Goal: Task Accomplishment & Management: Use online tool/utility

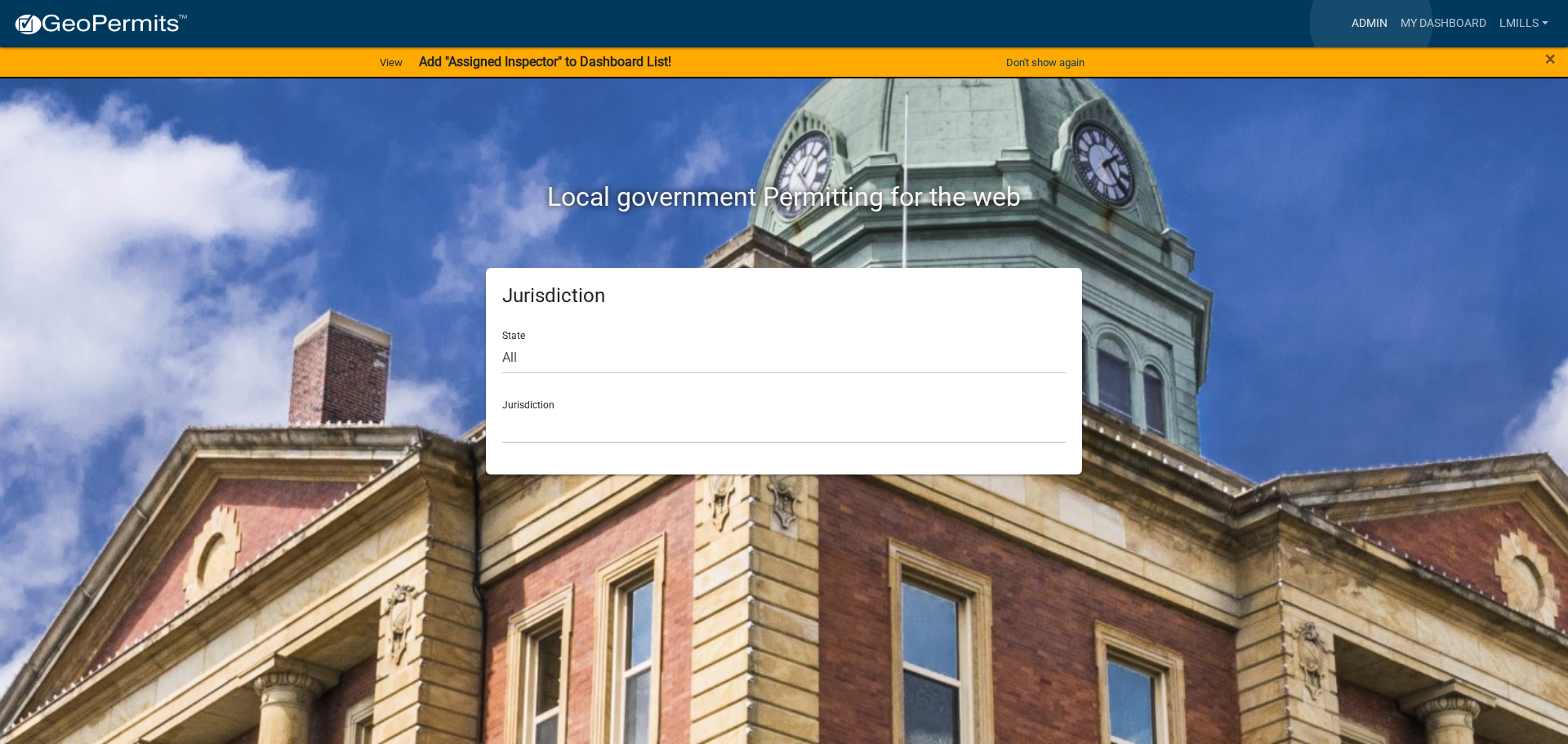
click at [1372, 22] on link "Admin" at bounding box center [1370, 23] width 49 height 31
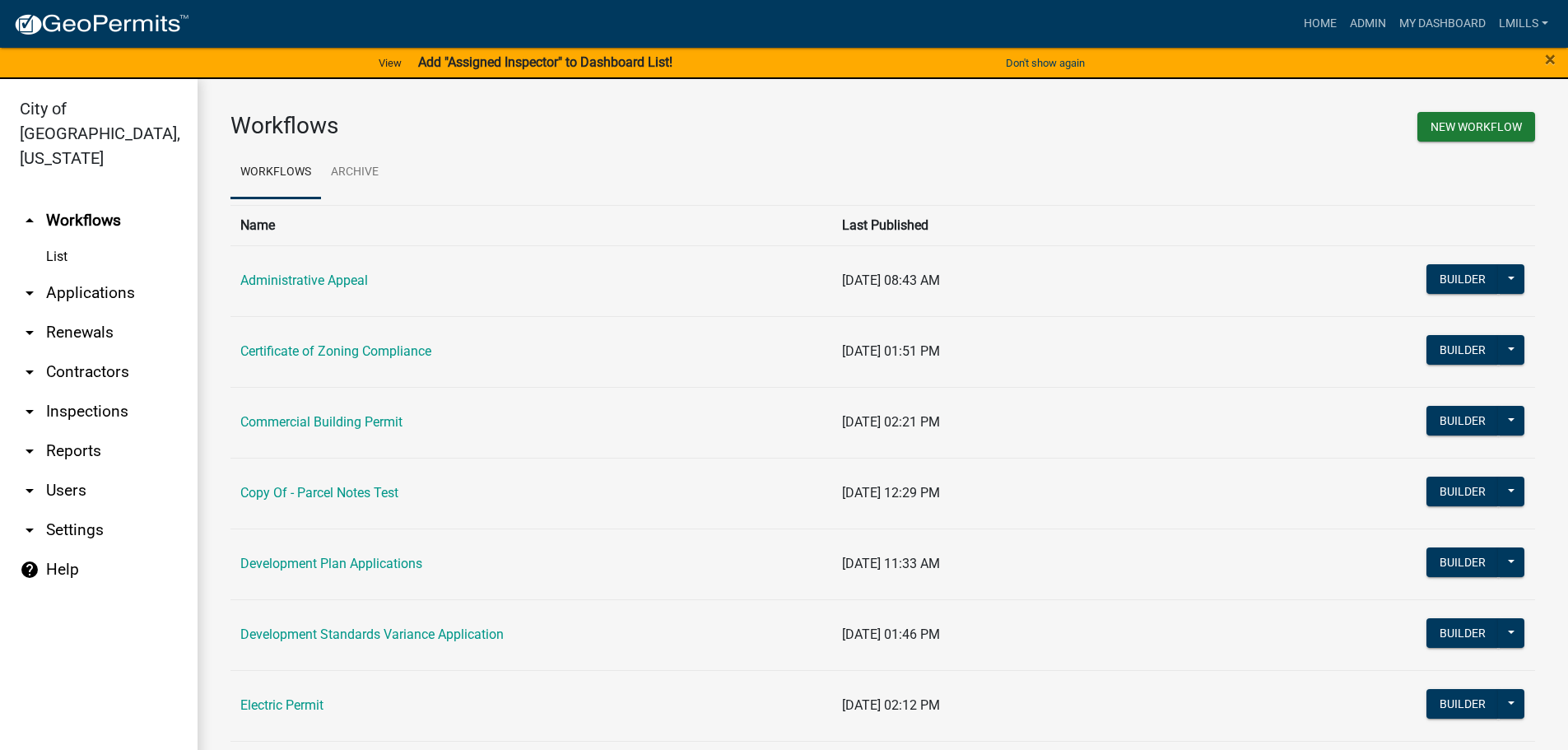
click at [77, 432] on link "arrow_drop_down Reports" at bounding box center [99, 452] width 198 height 39
select select "0: null"
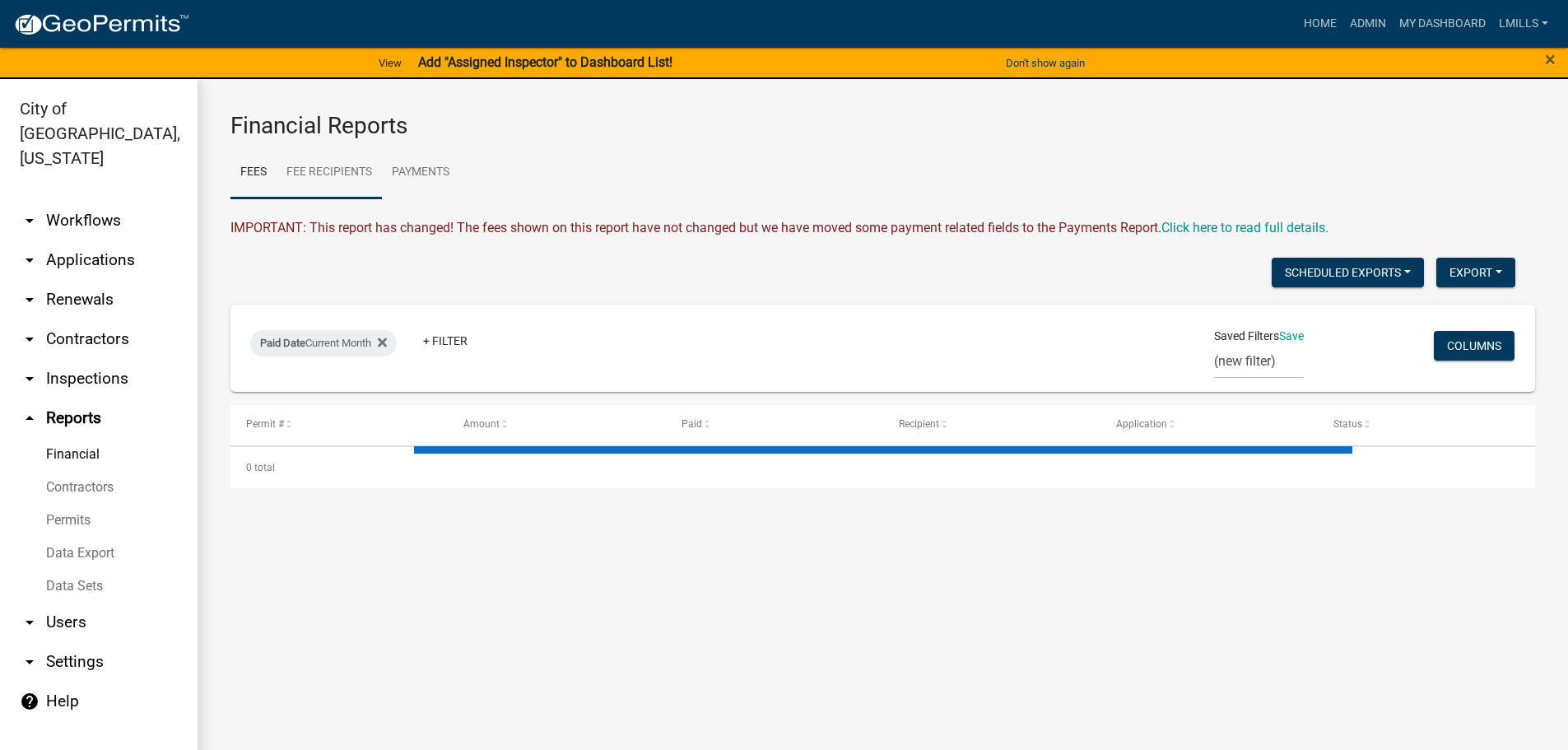
click at [328, 171] on link "Fee Recipients" at bounding box center [329, 173] width 105 height 53
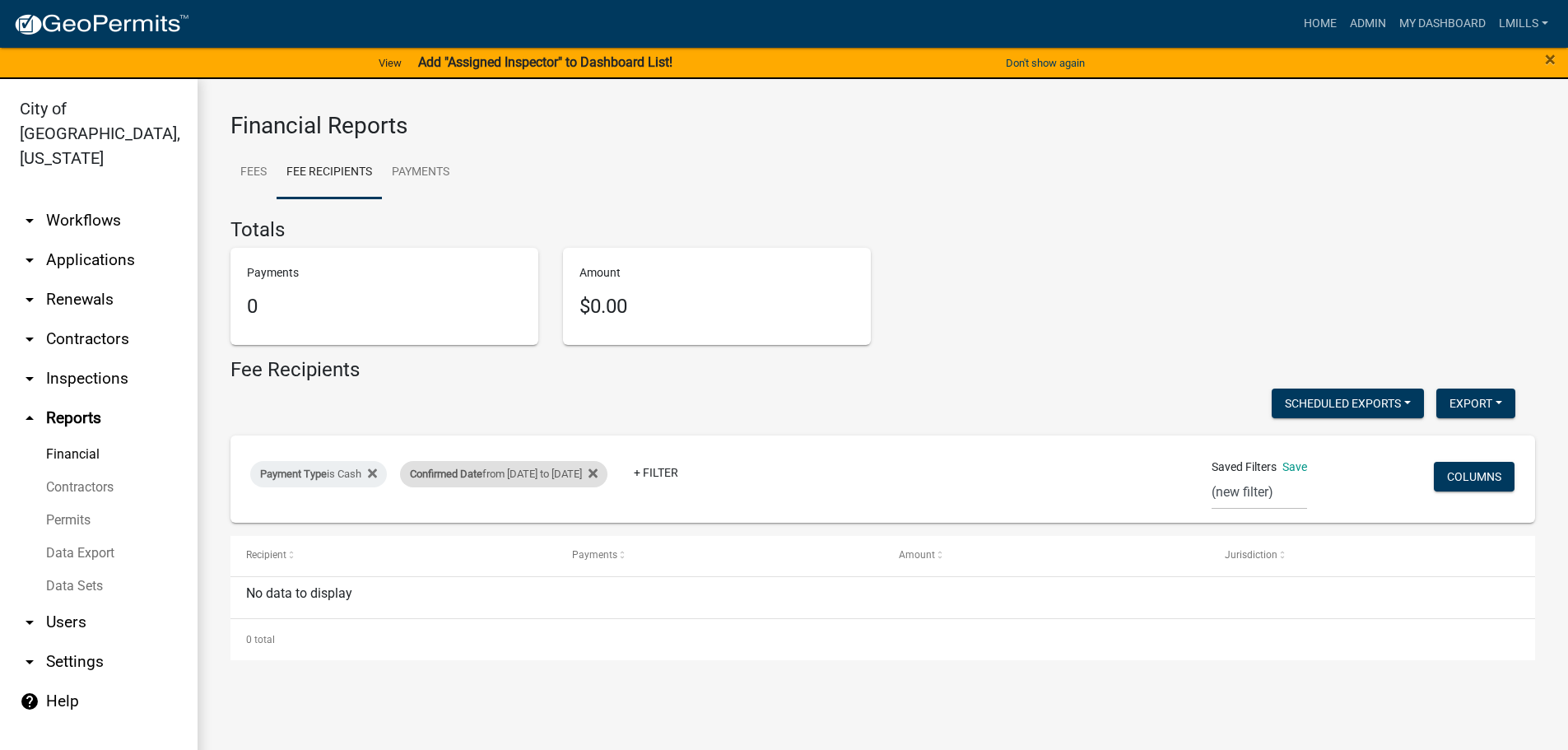
click at [533, 473] on div "Confirmed Date from [DATE] to [DATE]" at bounding box center [503, 474] width 207 height 26
select select "custom"
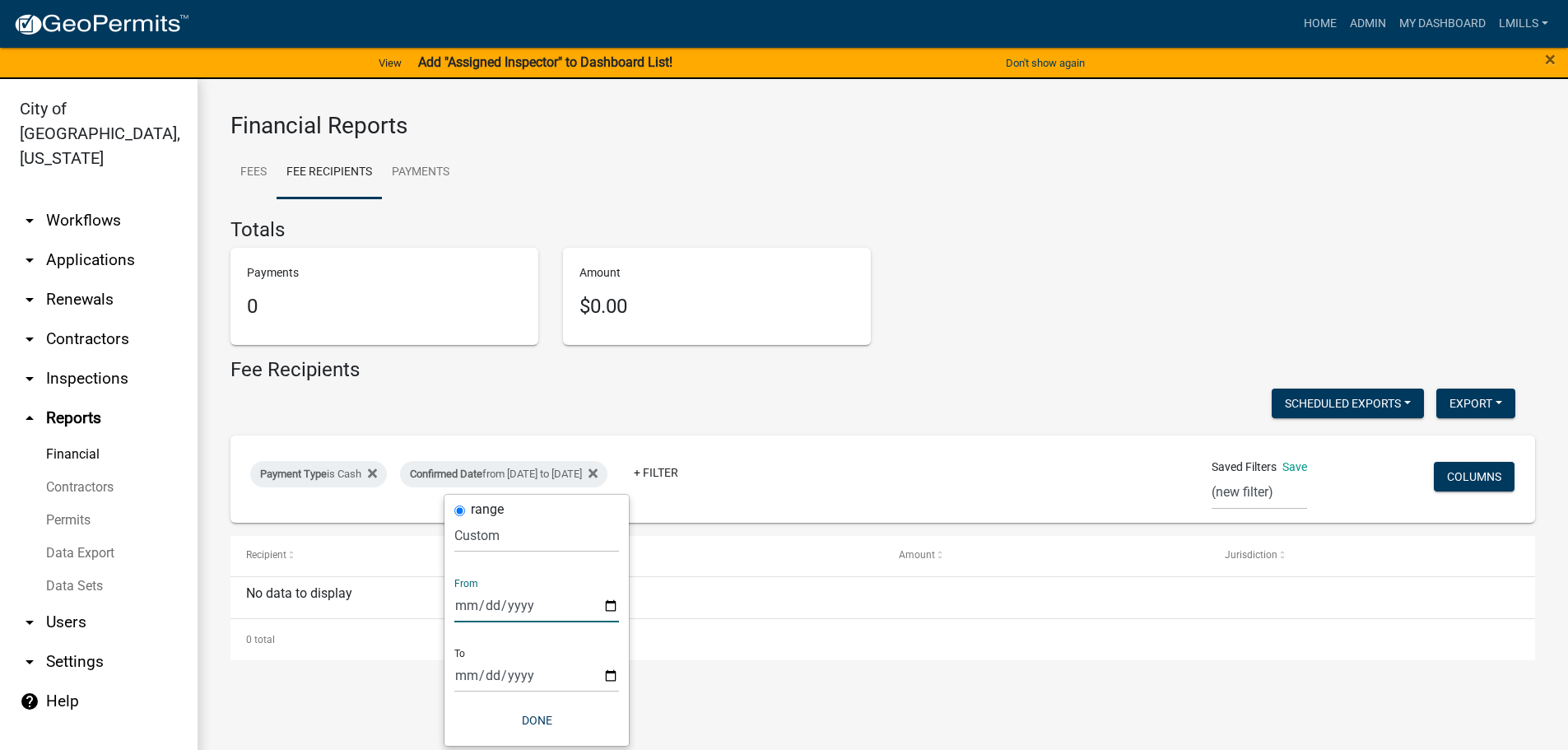
click at [608, 610] on input "[DATE]" at bounding box center [536, 605] width 164 height 34
type input "[DATE]"
click at [613, 675] on input "[DATE]" at bounding box center [536, 676] width 164 height 34
type input "[DATE]"
click at [543, 719] on button "Done" at bounding box center [536, 721] width 164 height 30
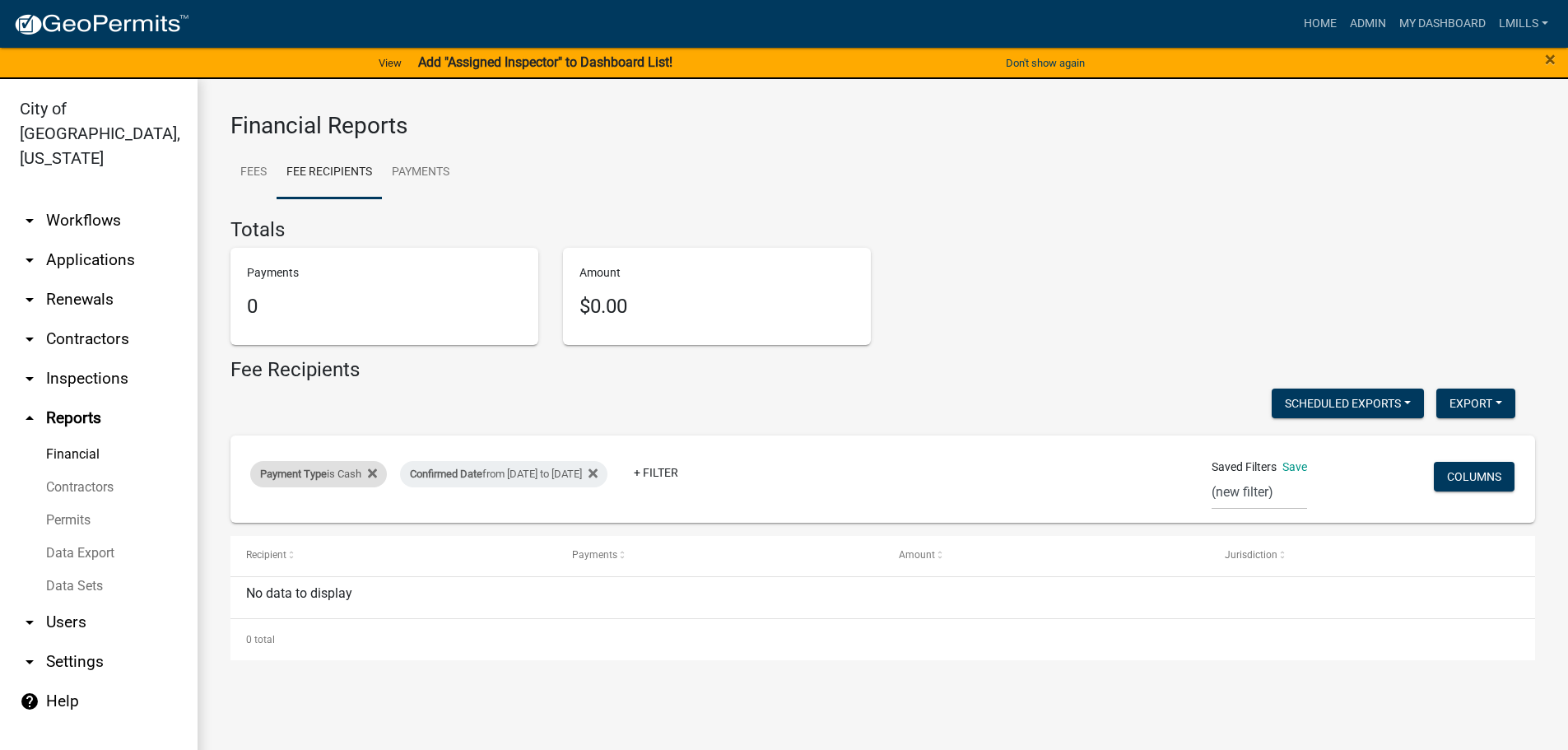
click at [343, 475] on div "Payment Type is Cash" at bounding box center [319, 474] width 137 height 26
click at [336, 540] on select "Select an option Online CreditCardPOS Check Cash" at bounding box center [320, 536] width 164 height 34
select select "Check"
click at [240, 519] on select "Select an option Online CreditCardPOS Check Cash" at bounding box center [320, 536] width 164 height 34
click at [327, 589] on button "Done" at bounding box center [322, 585] width 164 height 30
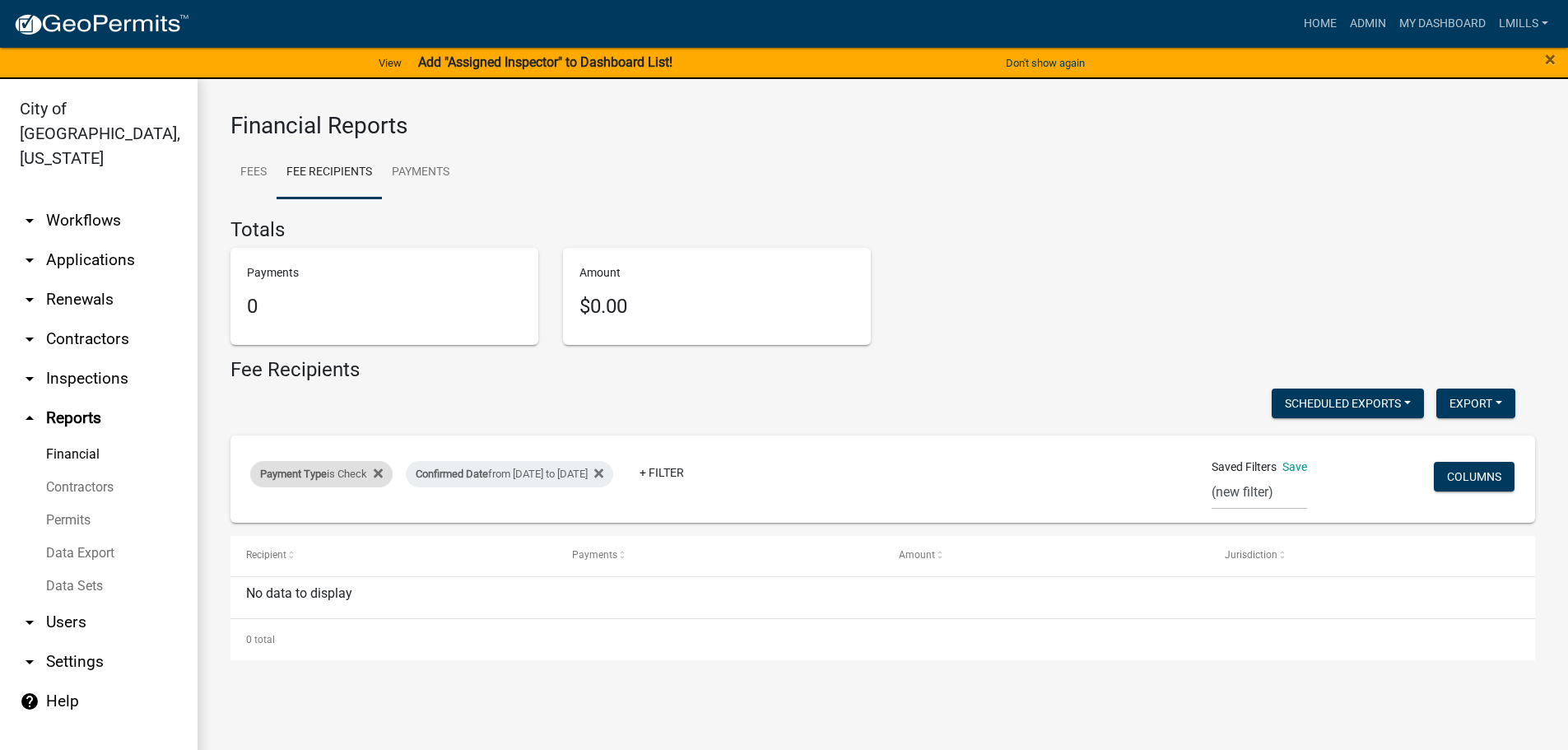
click at [345, 470] on div "Payment Type is Check" at bounding box center [322, 474] width 143 height 26
click at [325, 538] on select "Select an option Online CreditCardPOS Check Cash" at bounding box center [322, 536] width 164 height 34
select select "Online"
click at [241, 519] on select "Select an option Online CreditCardPOS Check Cash" at bounding box center [322, 536] width 164 height 34
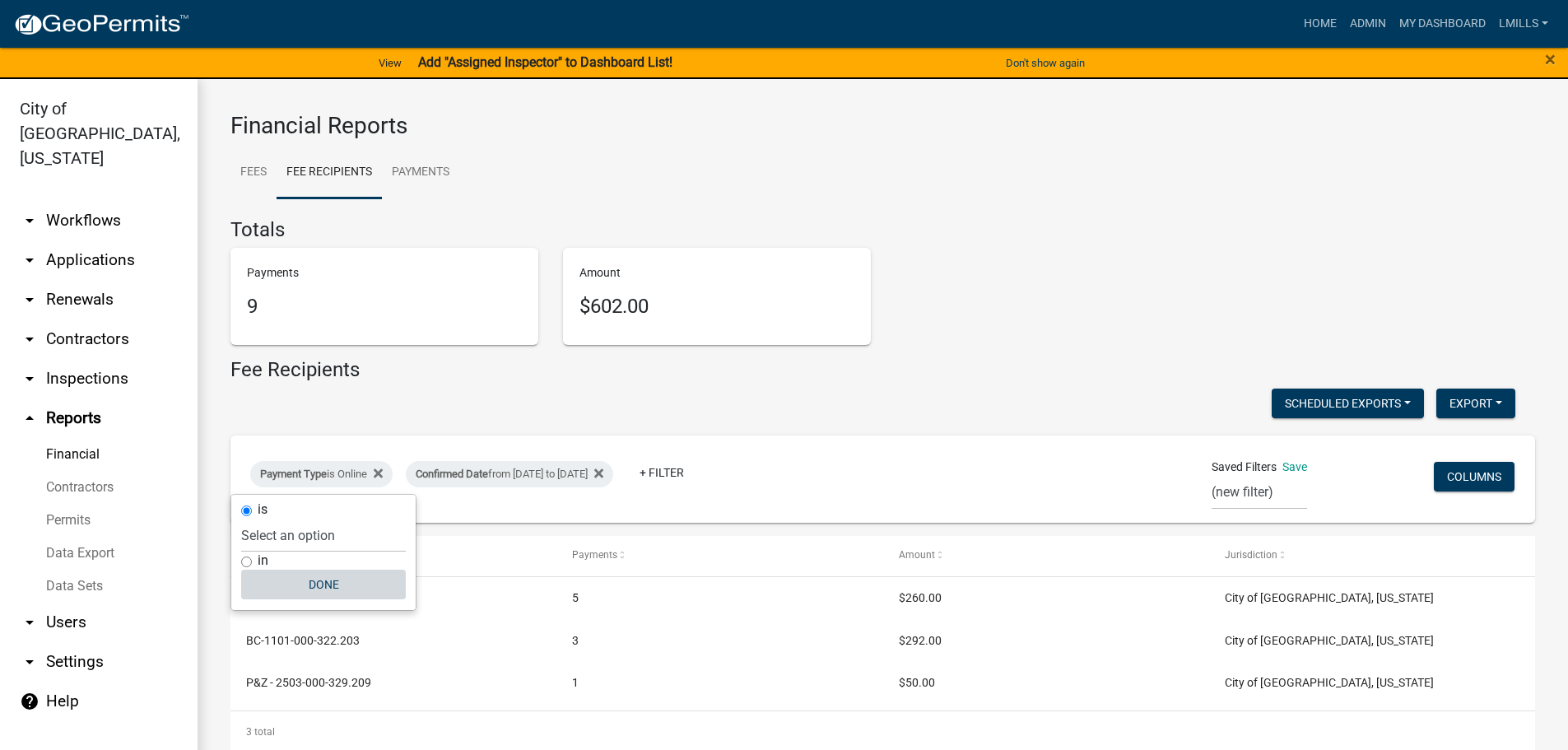
click at [327, 590] on button "Done" at bounding box center [323, 585] width 164 height 30
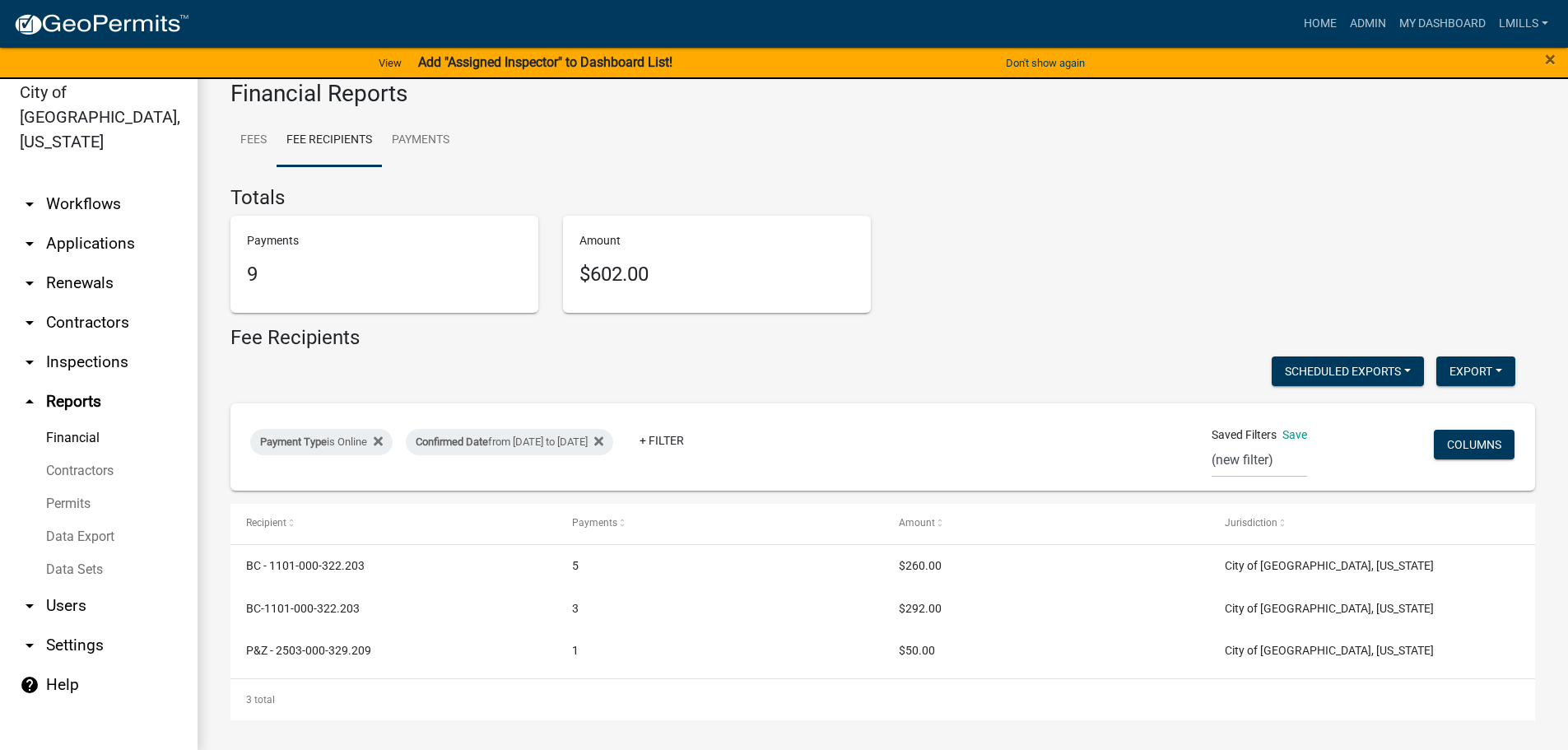
scroll to position [20, 0]
